Goal: Task Accomplishment & Management: Use online tool/utility

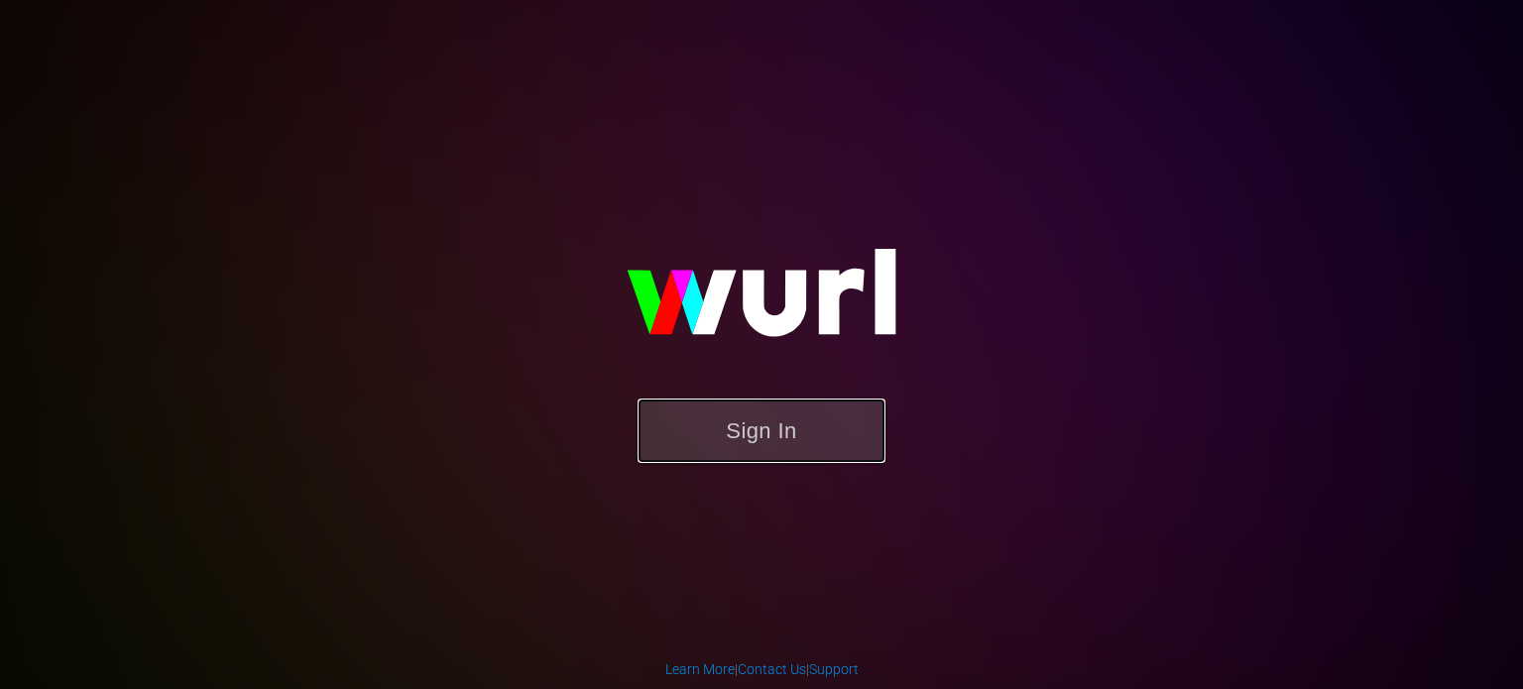
click at [727, 454] on button "Sign In" at bounding box center [762, 431] width 248 height 64
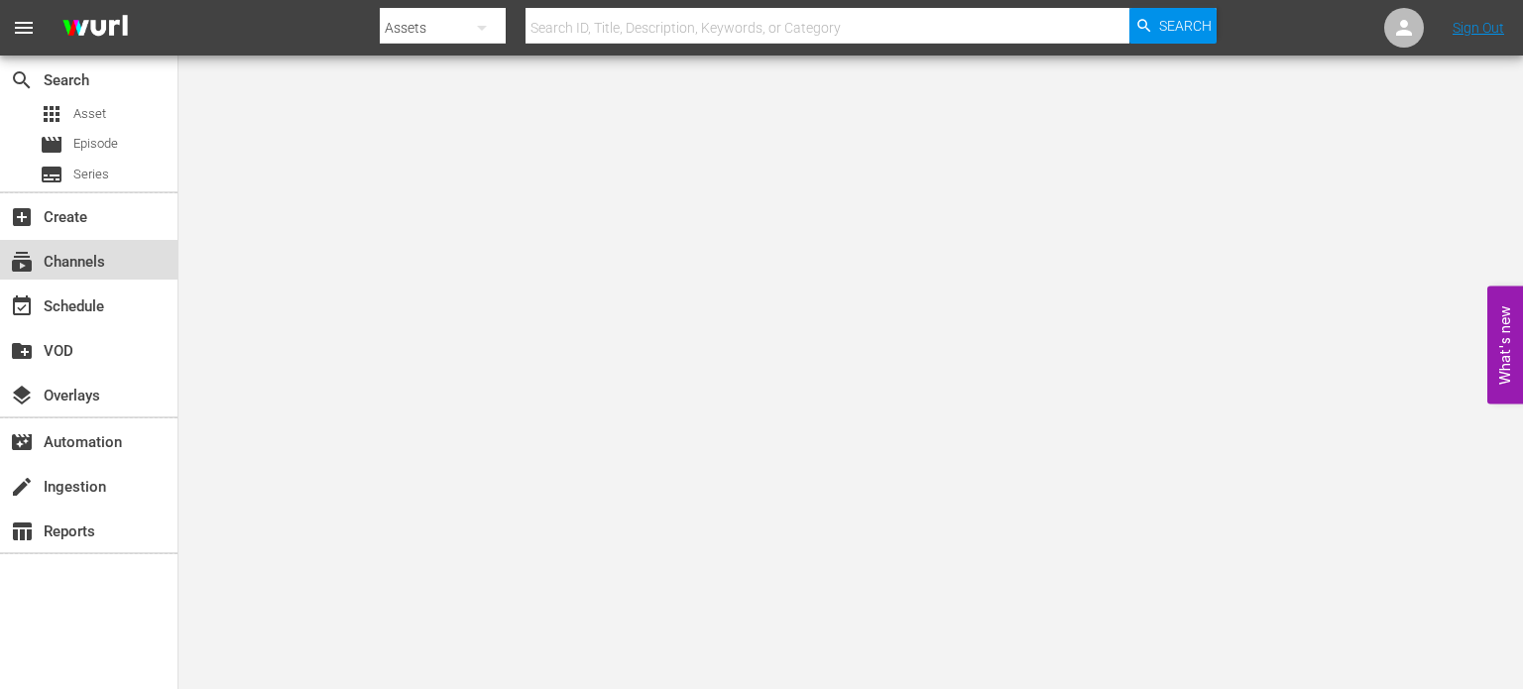
click at [138, 278] on div "subscriptions Channels" at bounding box center [88, 260] width 177 height 40
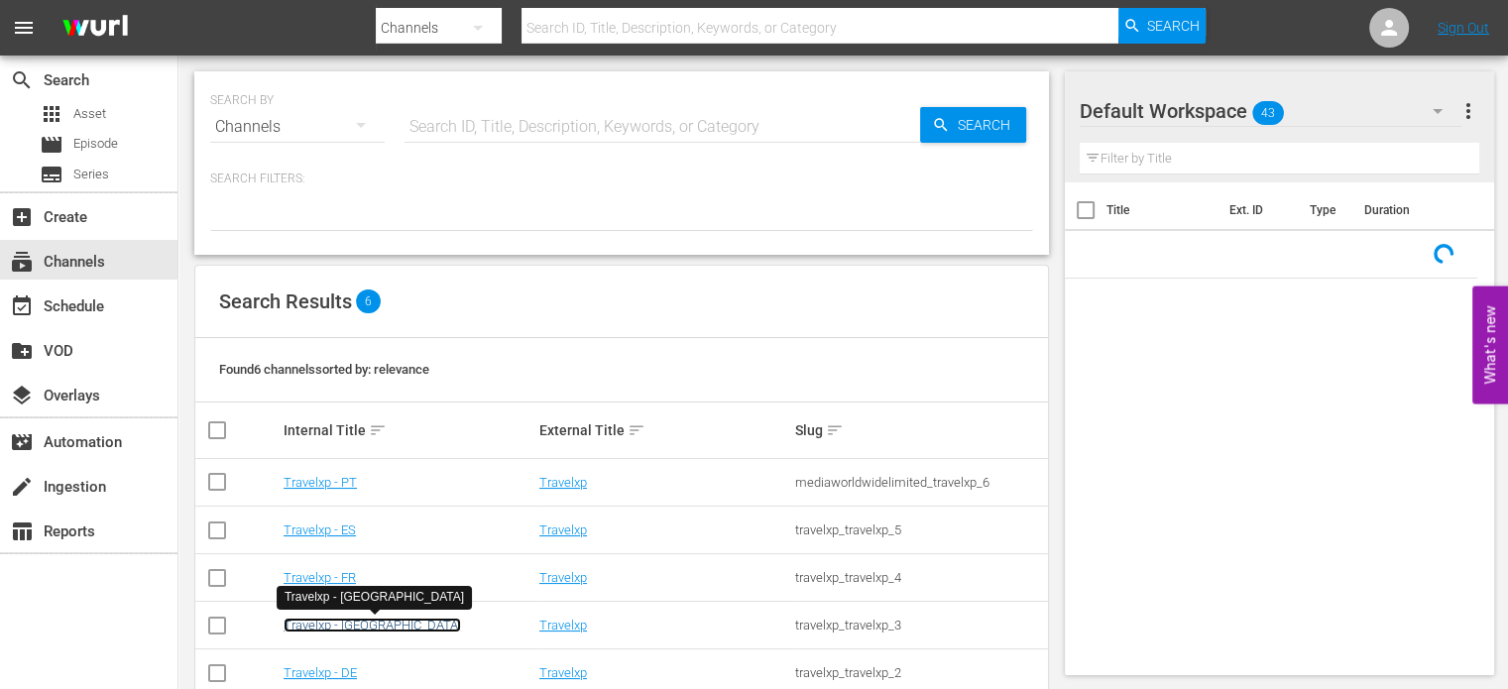
click at [317, 632] on link "Travelxp - [GEOGRAPHIC_DATA]" at bounding box center [372, 625] width 177 height 15
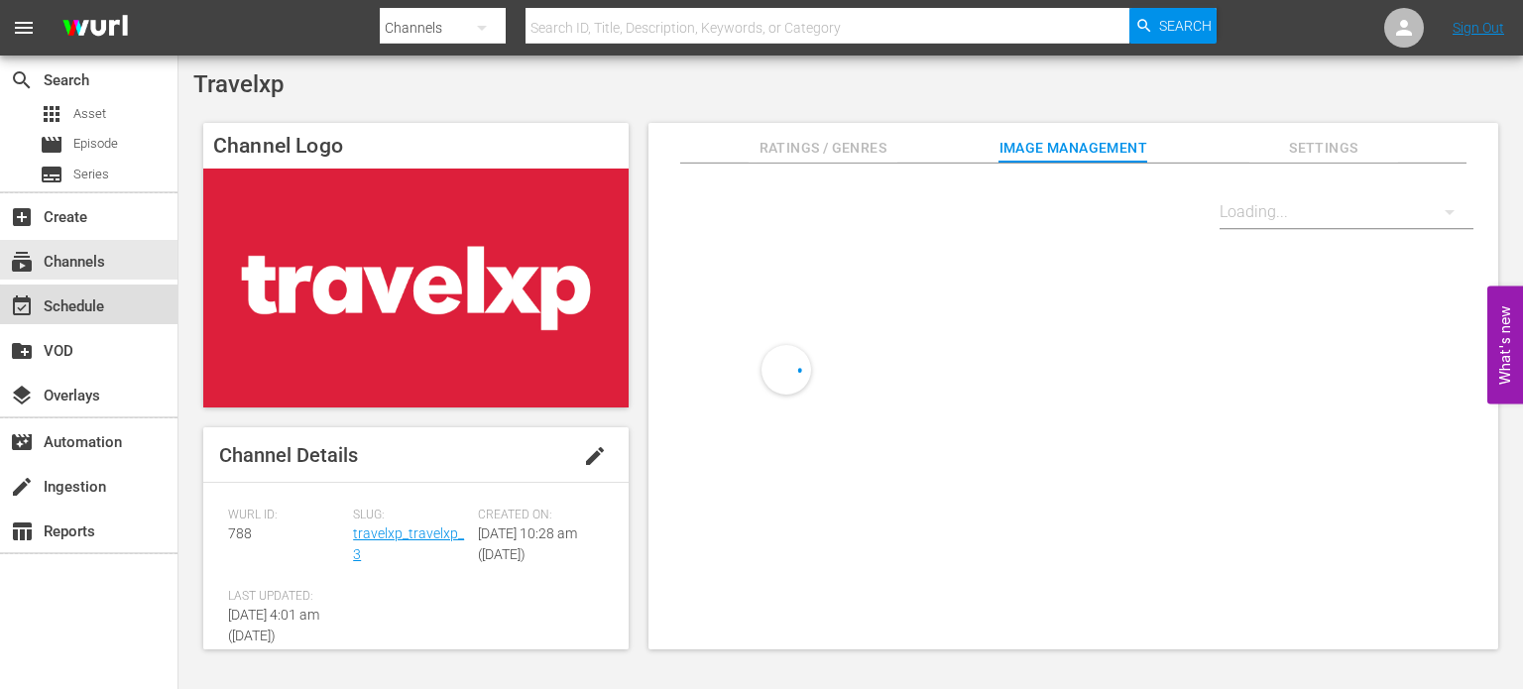
click at [109, 310] on div "event_available Schedule" at bounding box center [55, 303] width 111 height 18
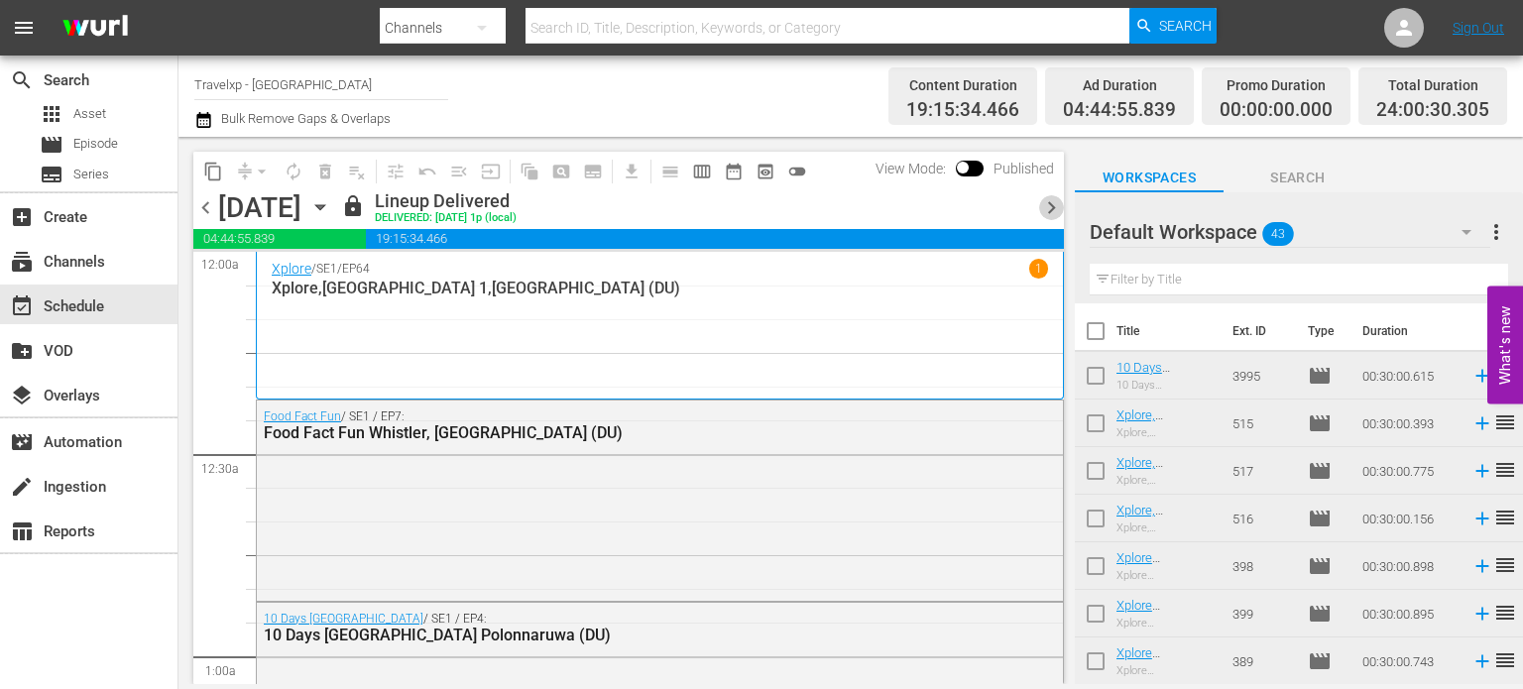
click at [1041, 205] on span "chevron_right" at bounding box center [1051, 207] width 25 height 25
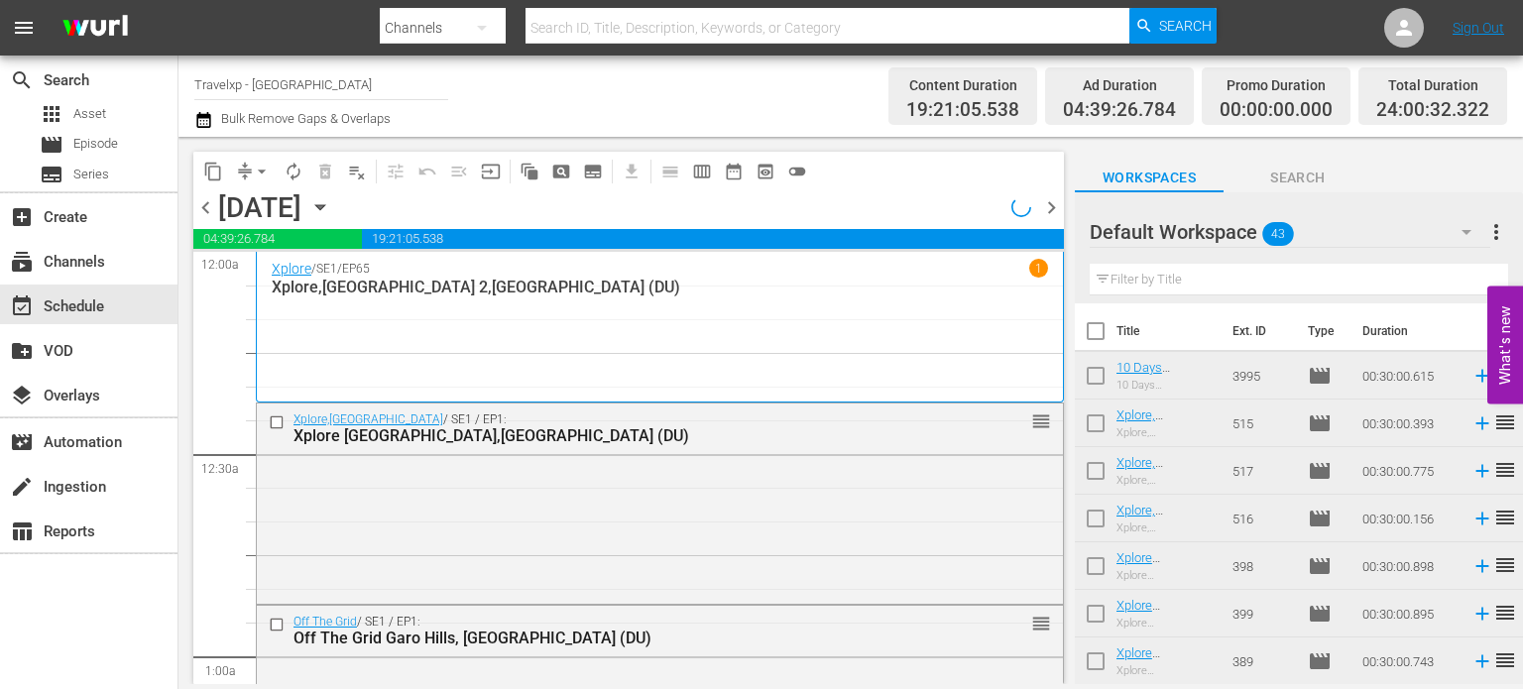
click at [1041, 205] on span "chevron_right" at bounding box center [1051, 207] width 25 height 25
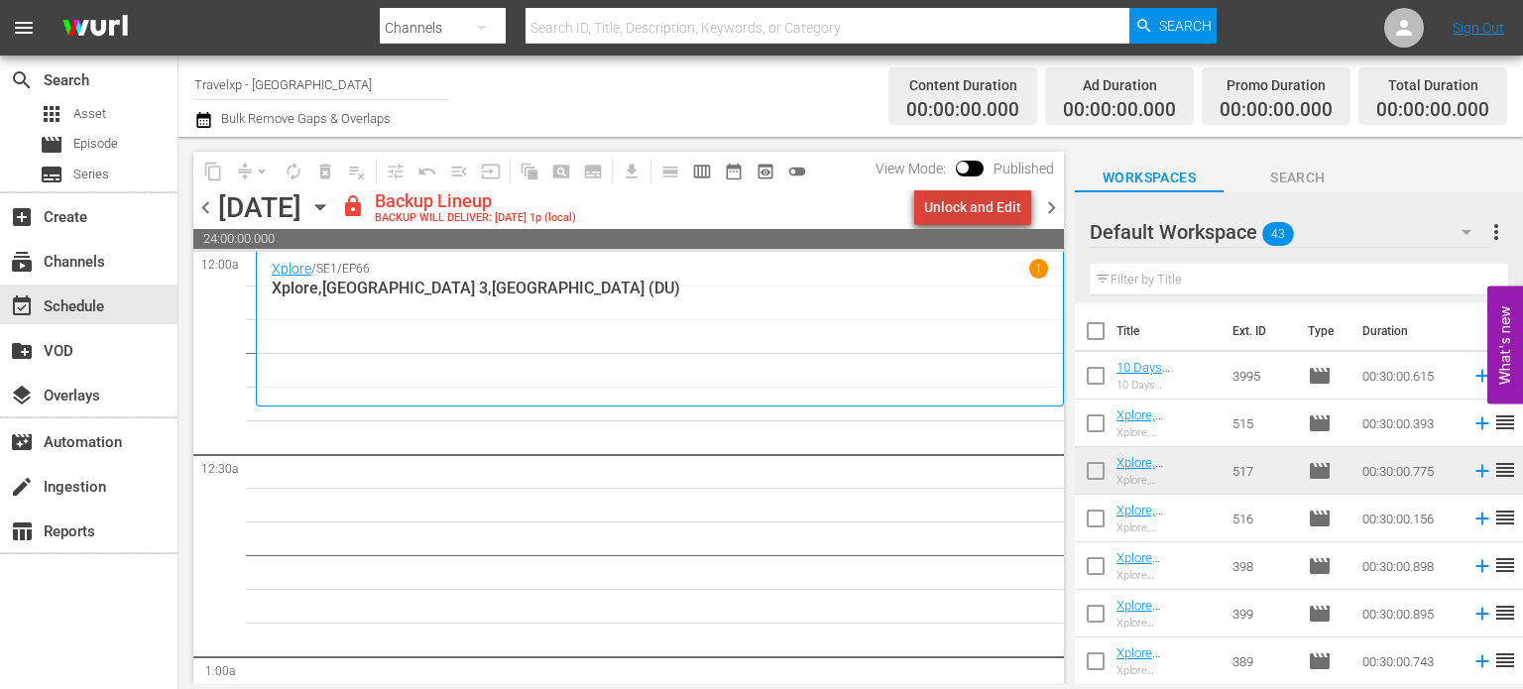
click at [999, 217] on div "Unlock and Edit" at bounding box center [972, 207] width 97 height 36
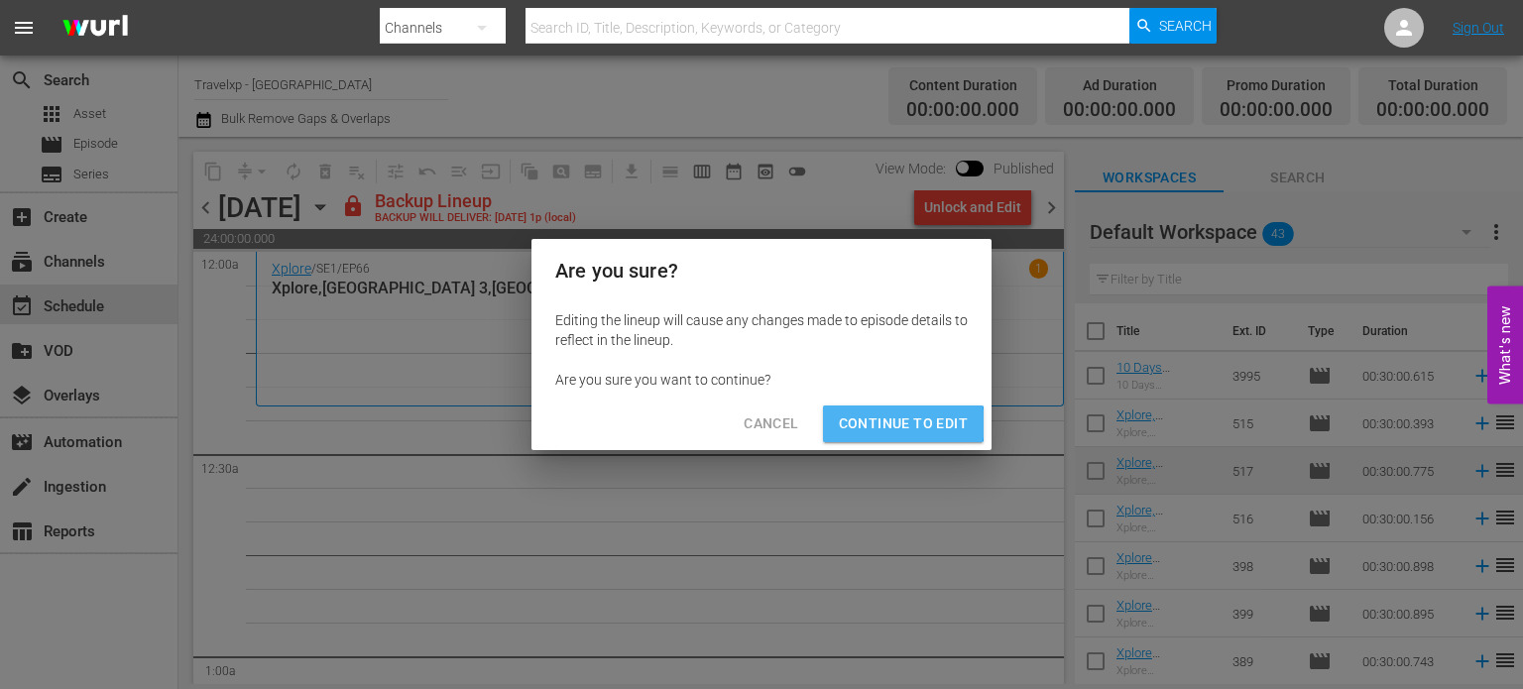
click at [900, 423] on span "Continue to Edit" at bounding box center [903, 423] width 129 height 25
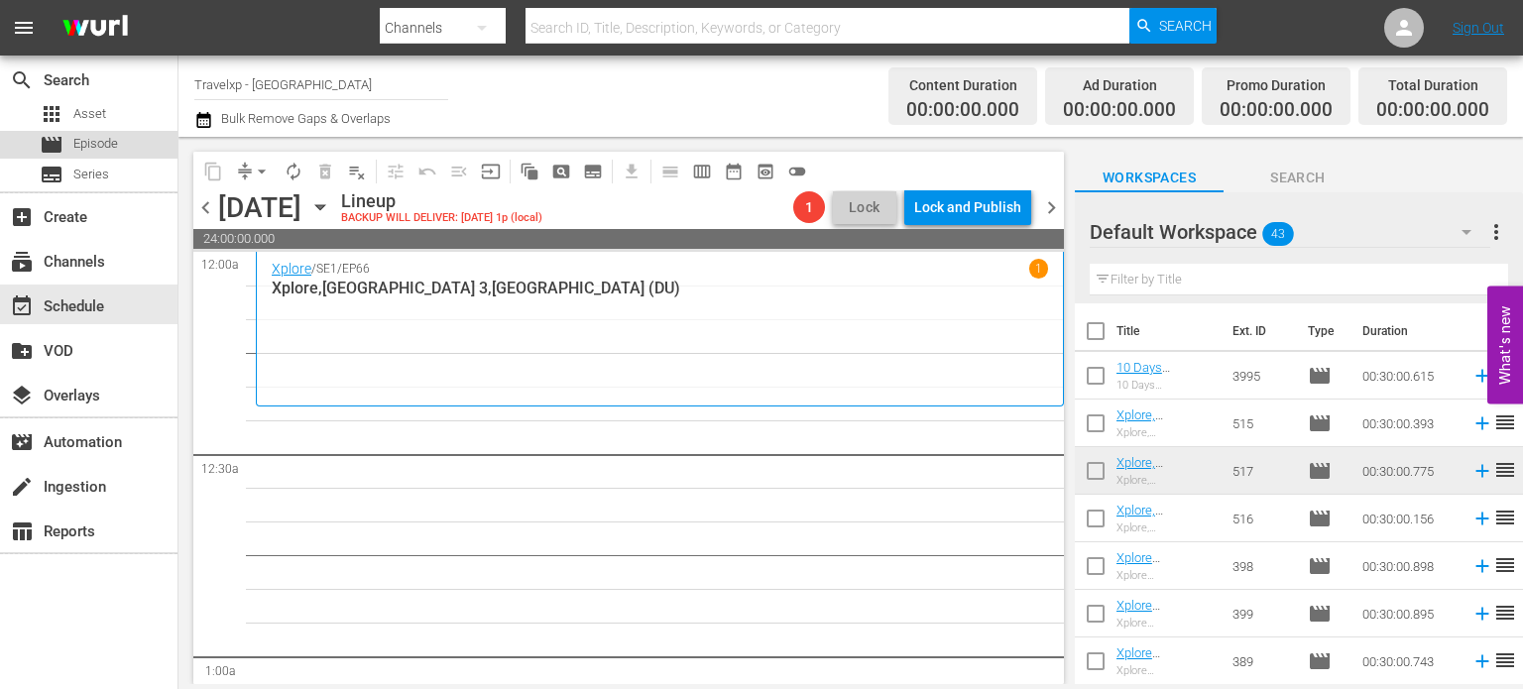
click at [124, 145] on div "movie Episode" at bounding box center [88, 145] width 177 height 28
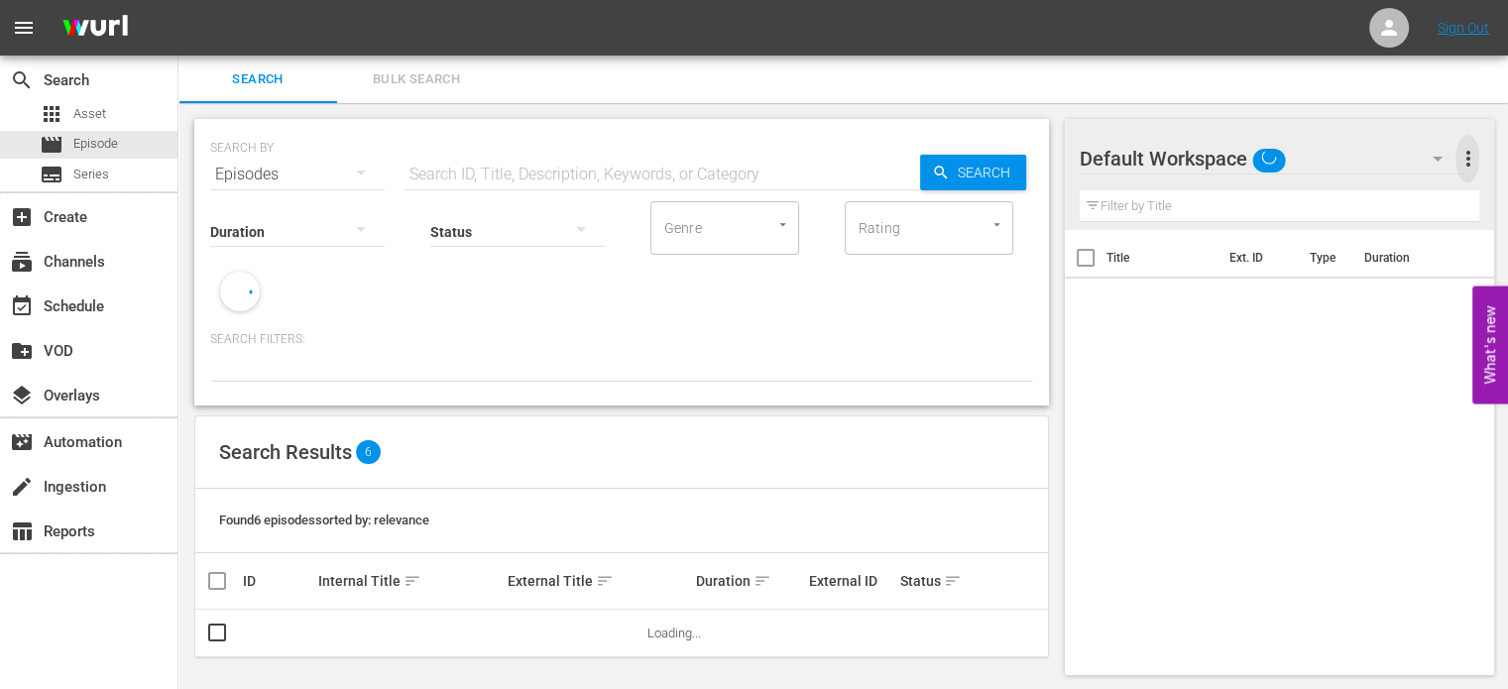
click at [1466, 154] on span "more_vert" at bounding box center [1468, 159] width 24 height 24
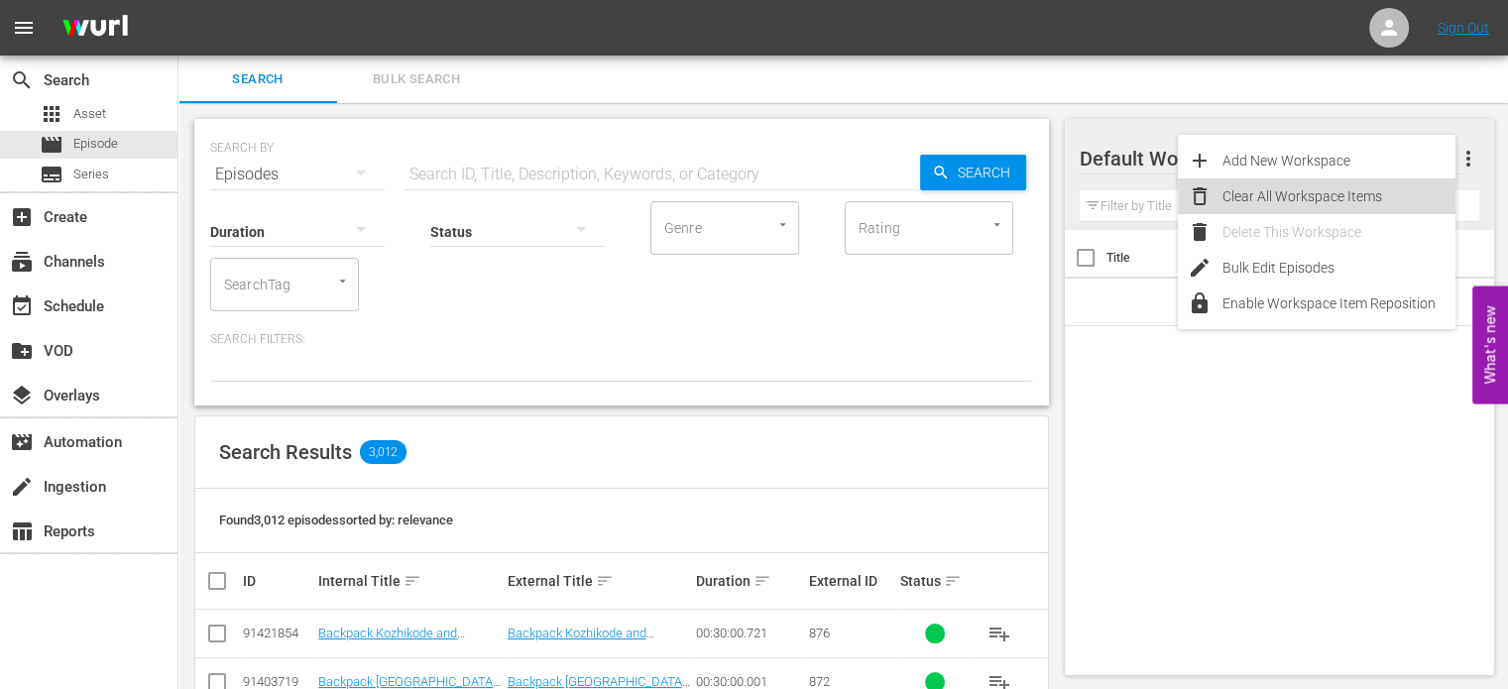
click at [1293, 189] on div "Clear All Workspace Items" at bounding box center [1339, 196] width 233 height 36
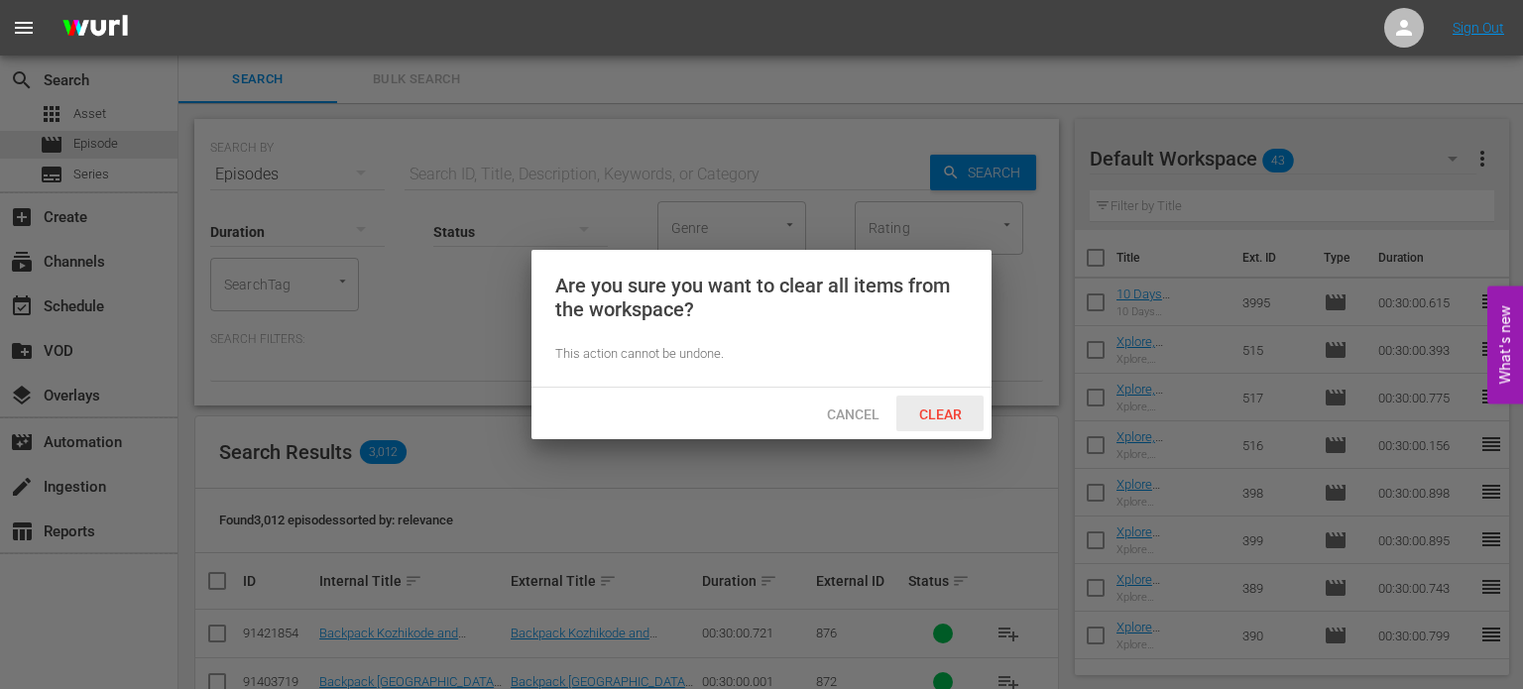
click at [948, 419] on span "Clear" at bounding box center [940, 415] width 74 height 16
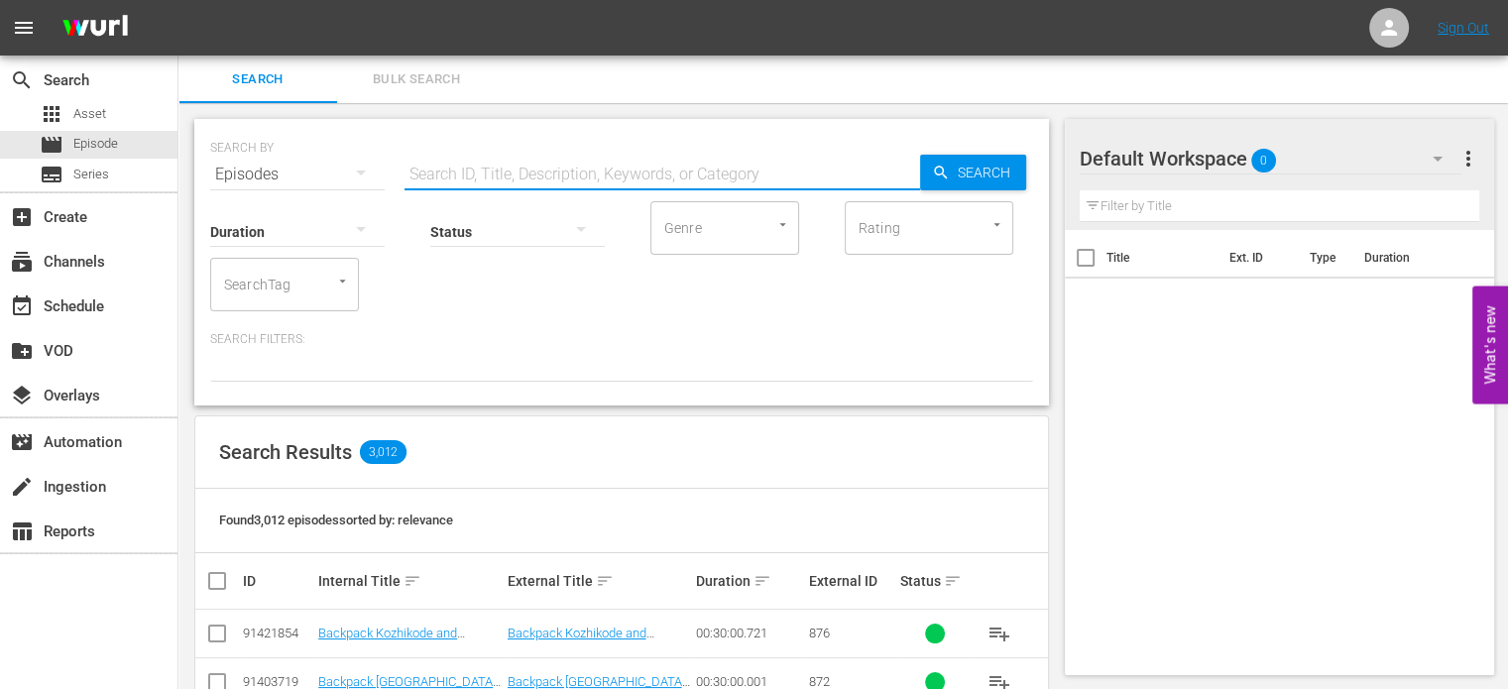
click at [508, 173] on input "text" at bounding box center [663, 175] width 516 height 48
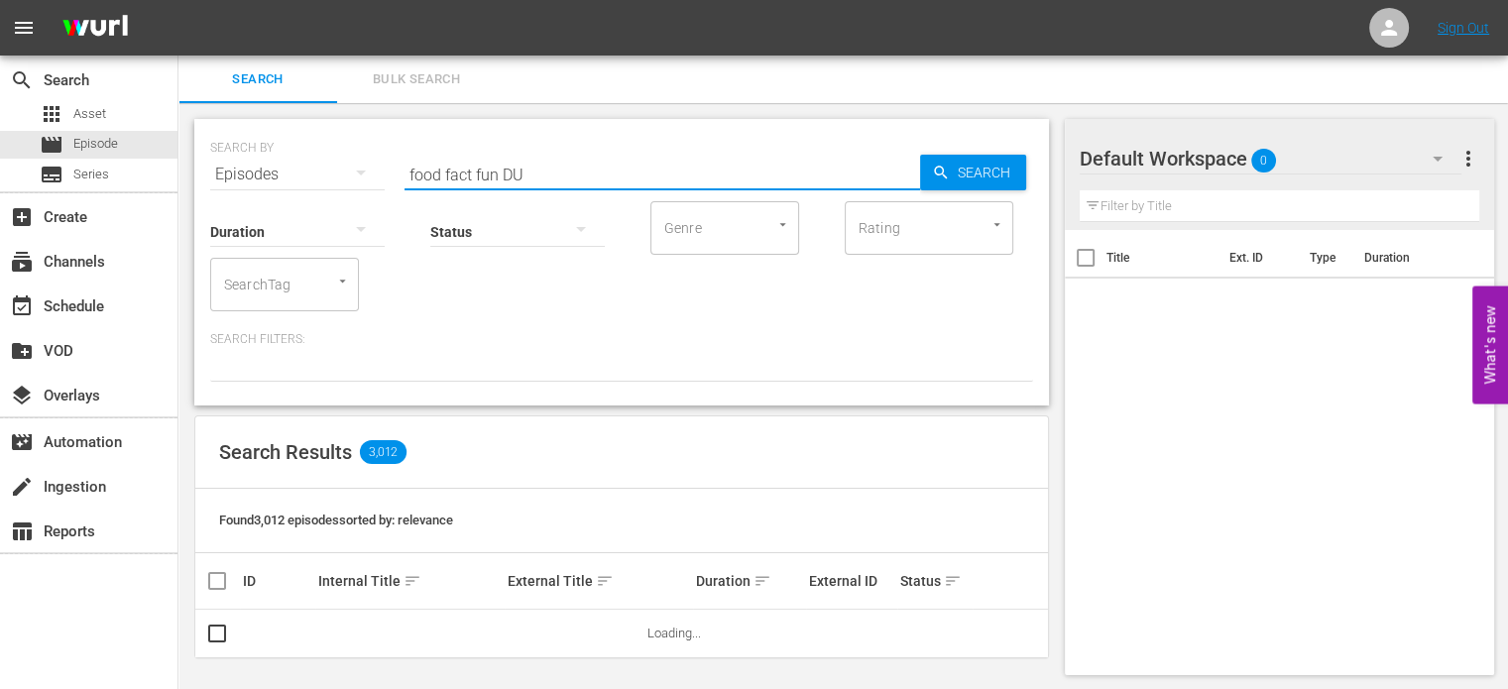
type input "food fact fun DU"
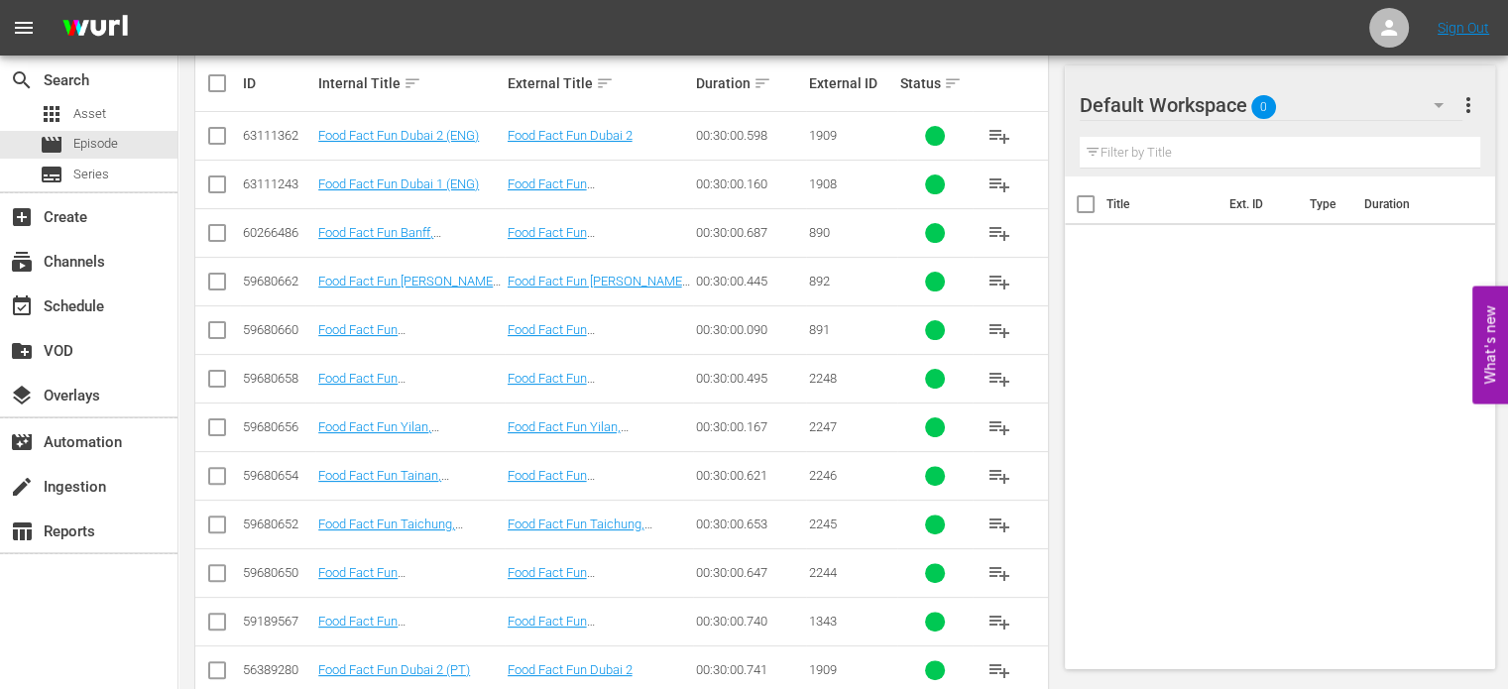
scroll to position [500, 0]
